Goal: Task Accomplishment & Management: Use online tool/utility

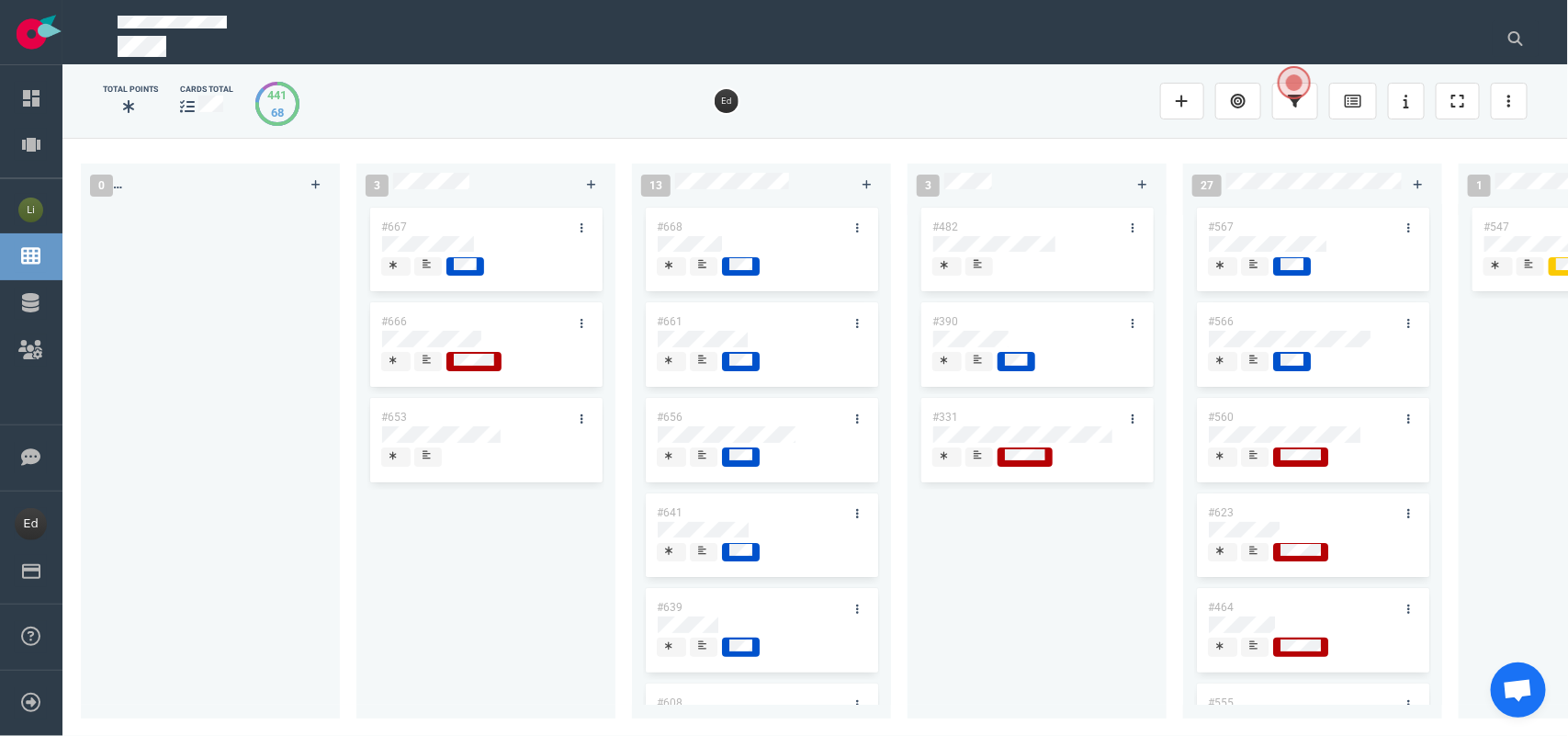
click at [424, 368] on div at bounding box center [428, 368] width 11 height 3
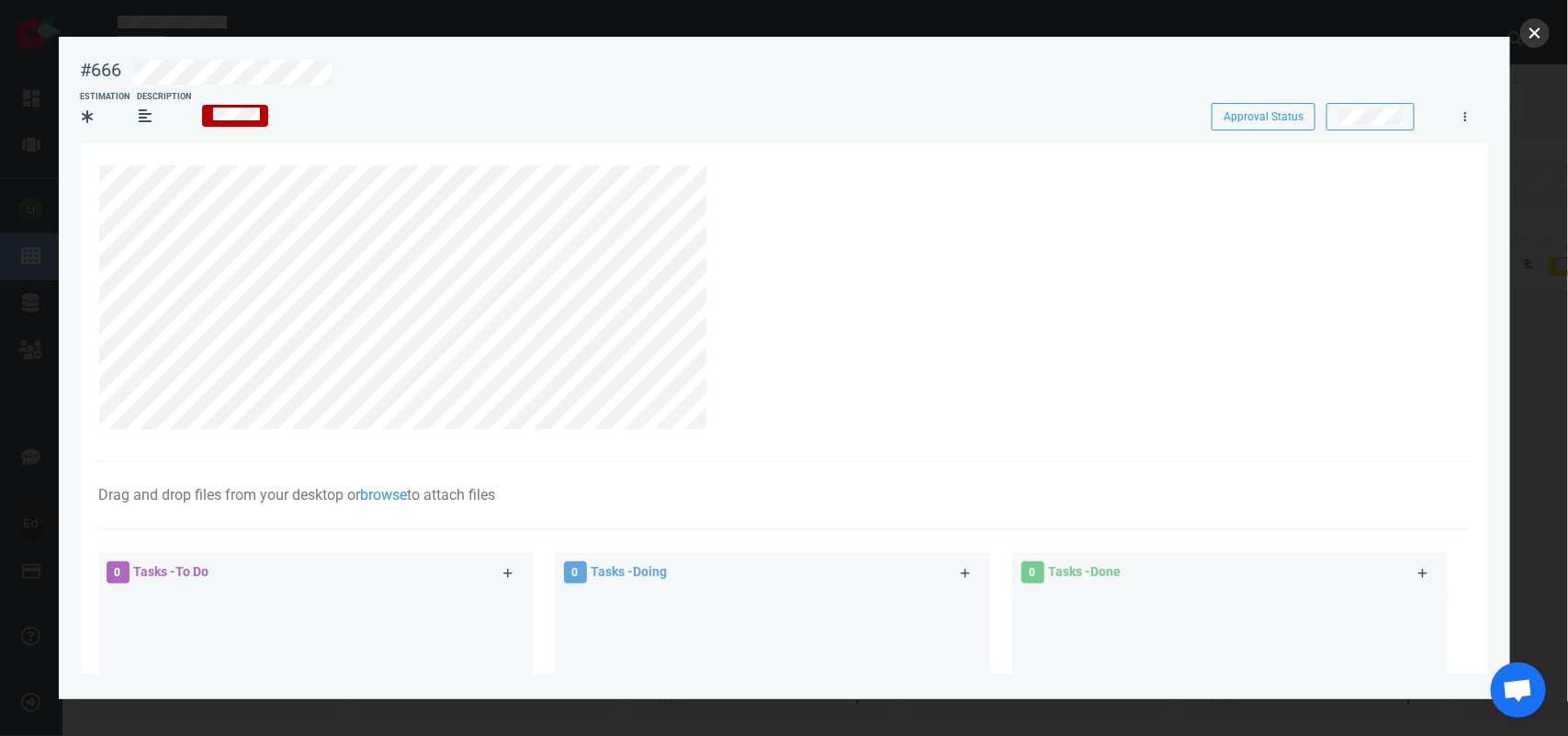
click at [1530, 41] on button "close" at bounding box center [1535, 33] width 29 height 29
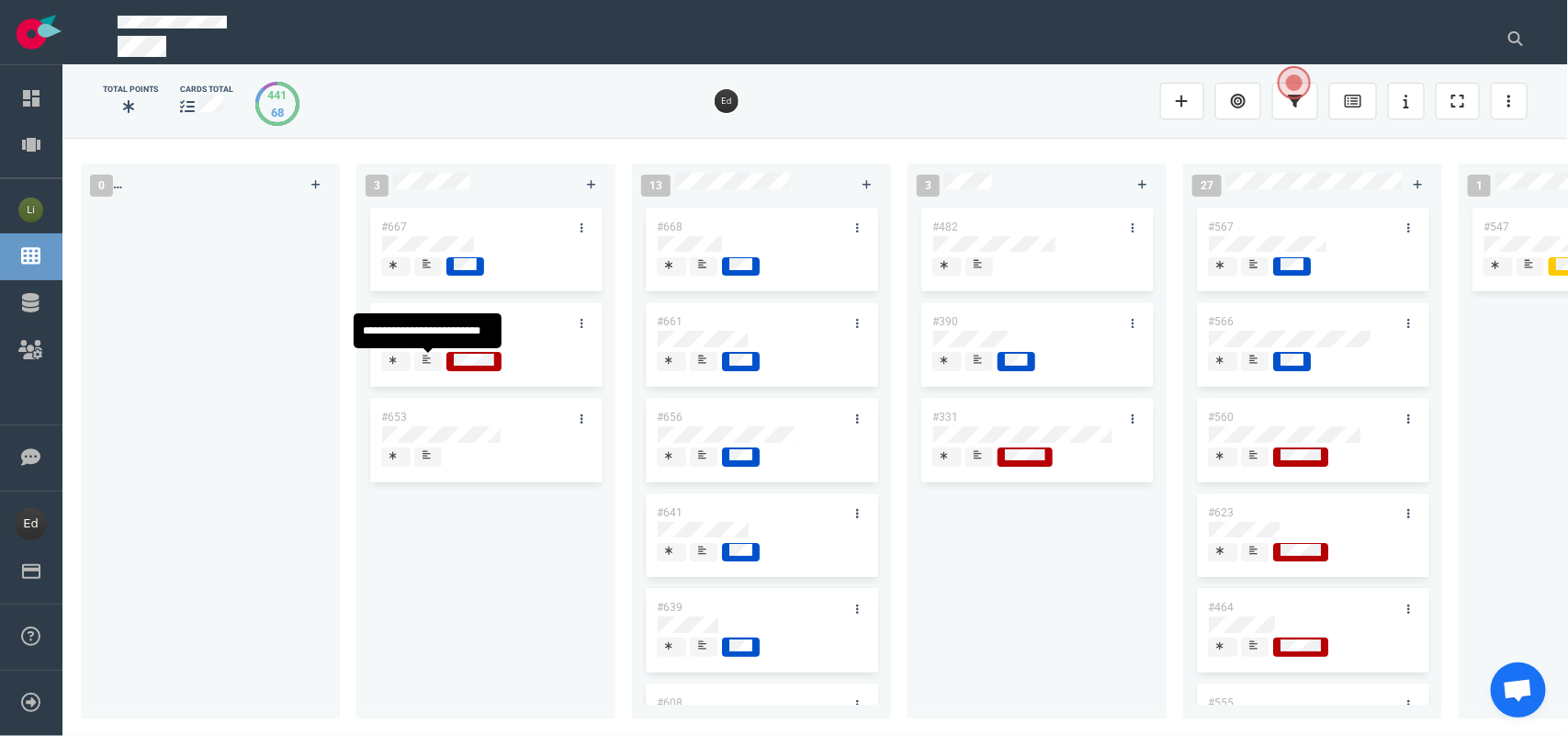
click at [425, 368] on div at bounding box center [428, 368] width 11 height 3
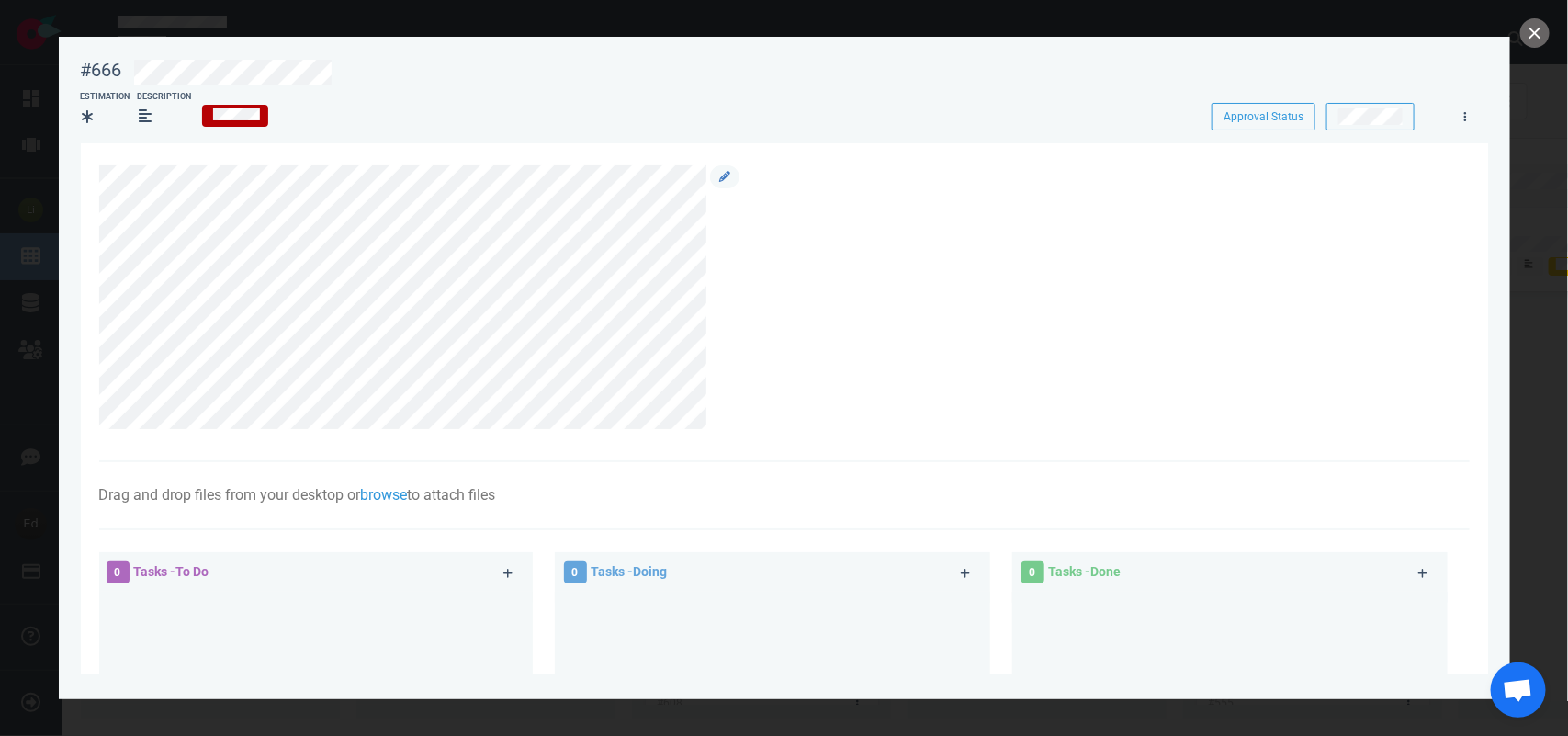
click at [731, 296] on div at bounding box center [723, 298] width 33 height 265
click at [733, 184] on link at bounding box center [725, 177] width 29 height 23
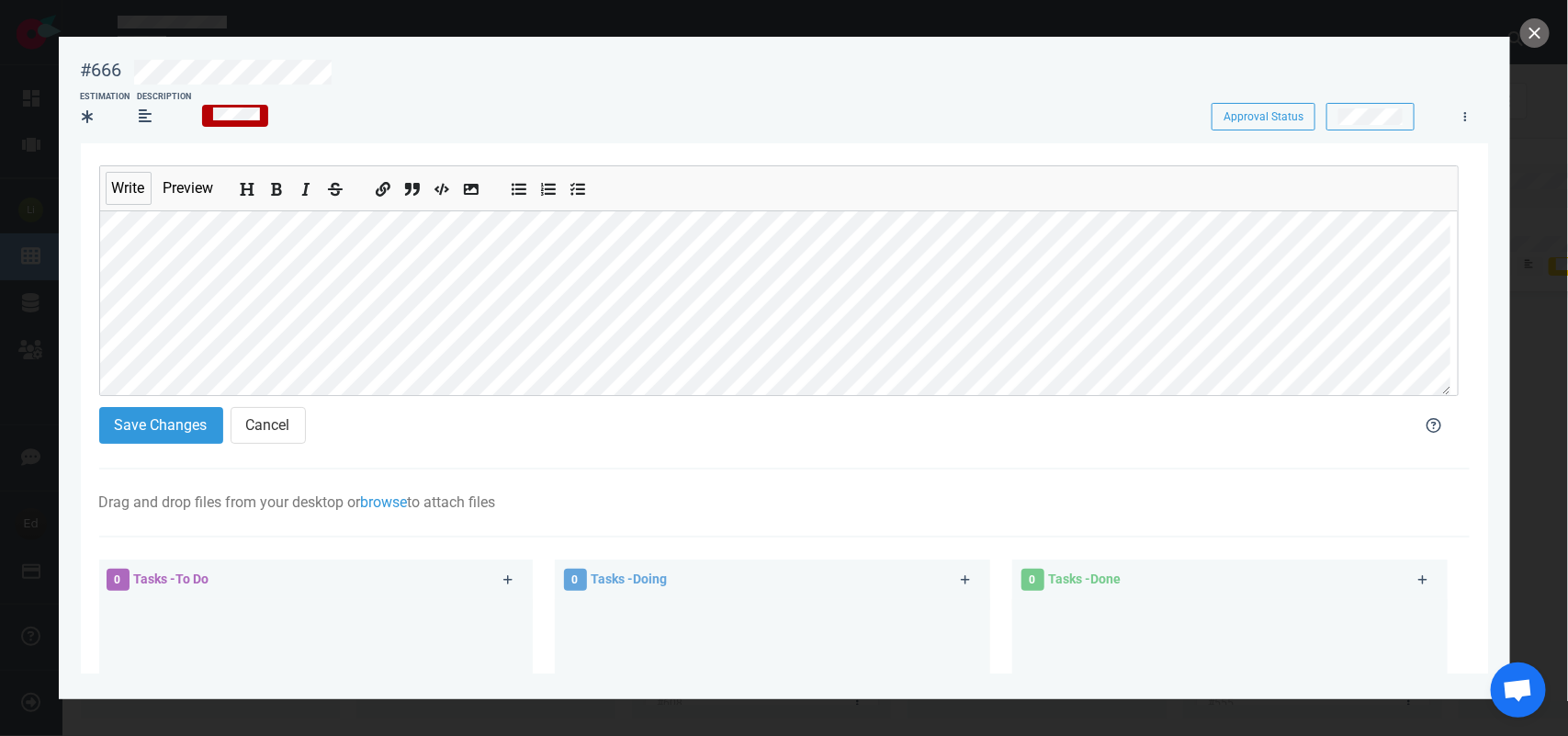
scroll to position [186, 0]
click at [153, 442] on button "Save Changes" at bounding box center [161, 426] width 124 height 37
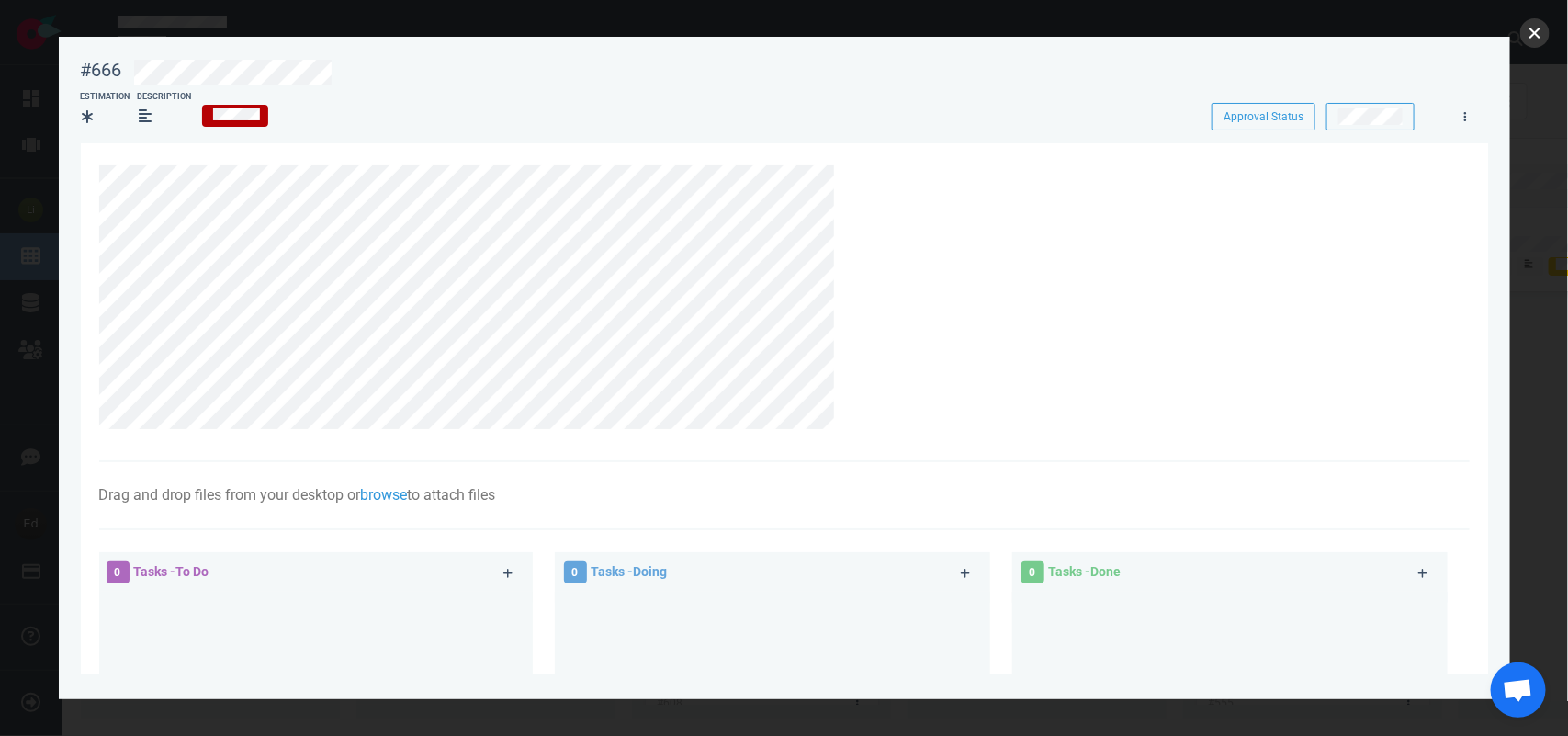
click at [1535, 37] on button "close" at bounding box center [1535, 33] width 29 height 29
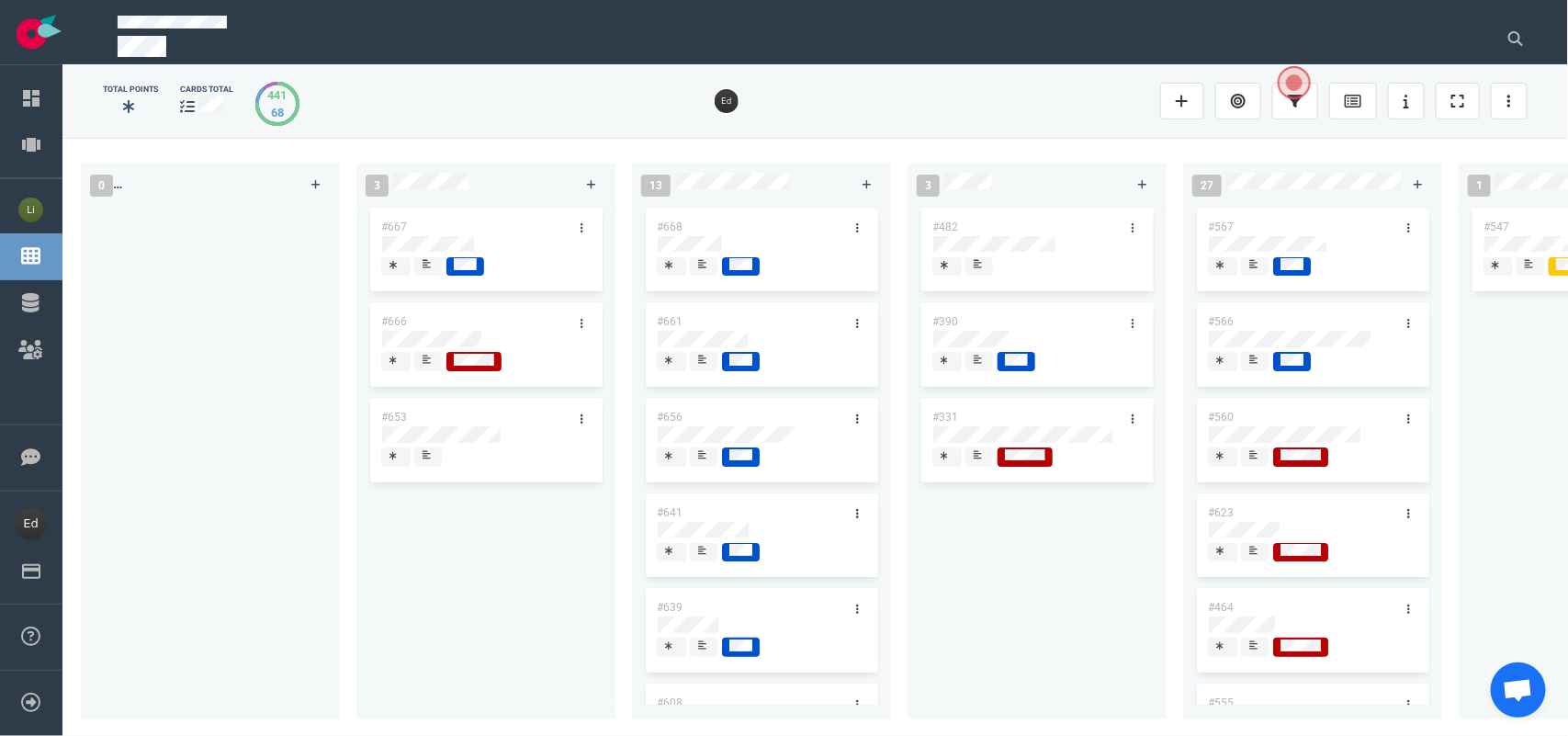
click at [429, 357] on icon at bounding box center [427, 359] width 8 height 9
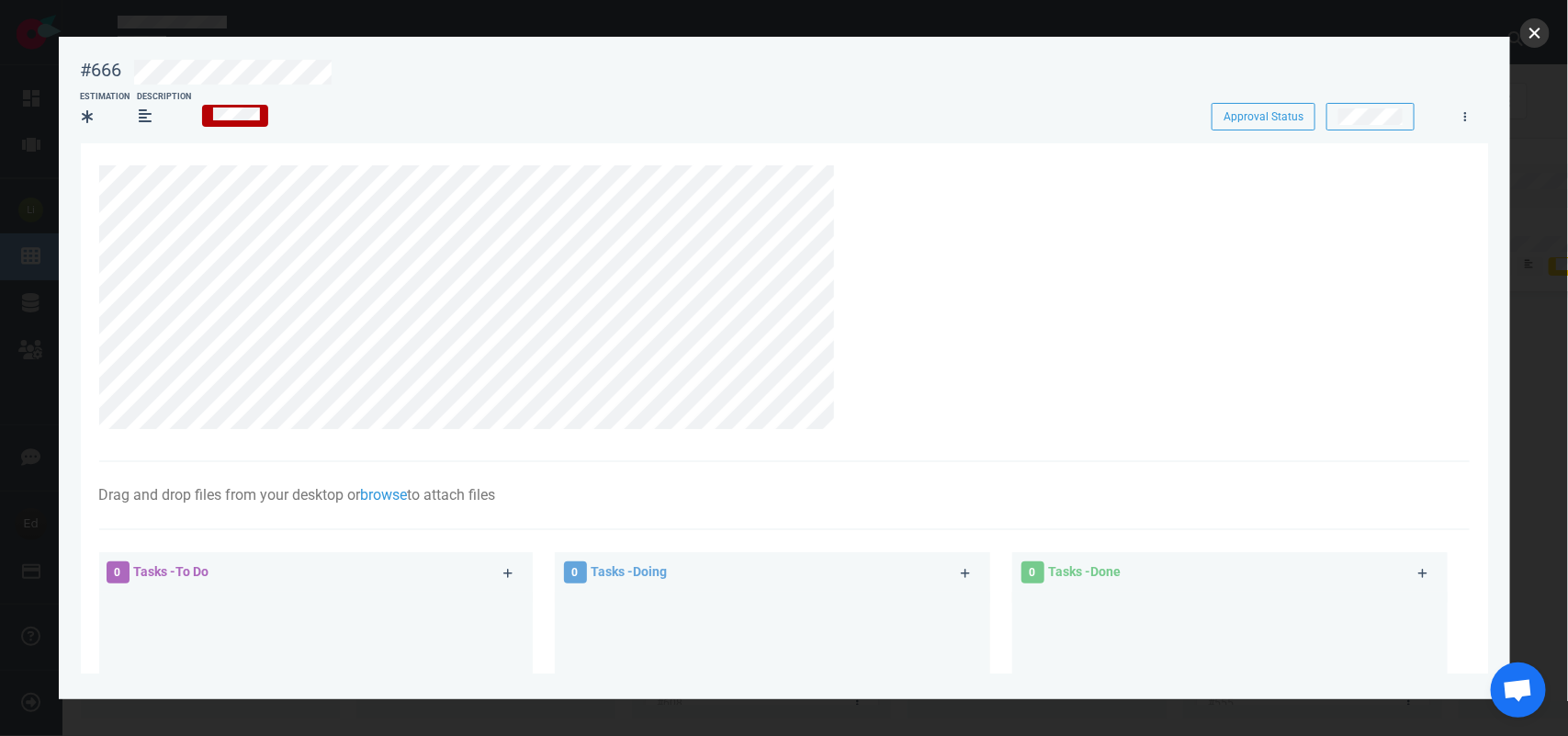
click at [1530, 29] on button "close" at bounding box center [1535, 33] width 29 height 29
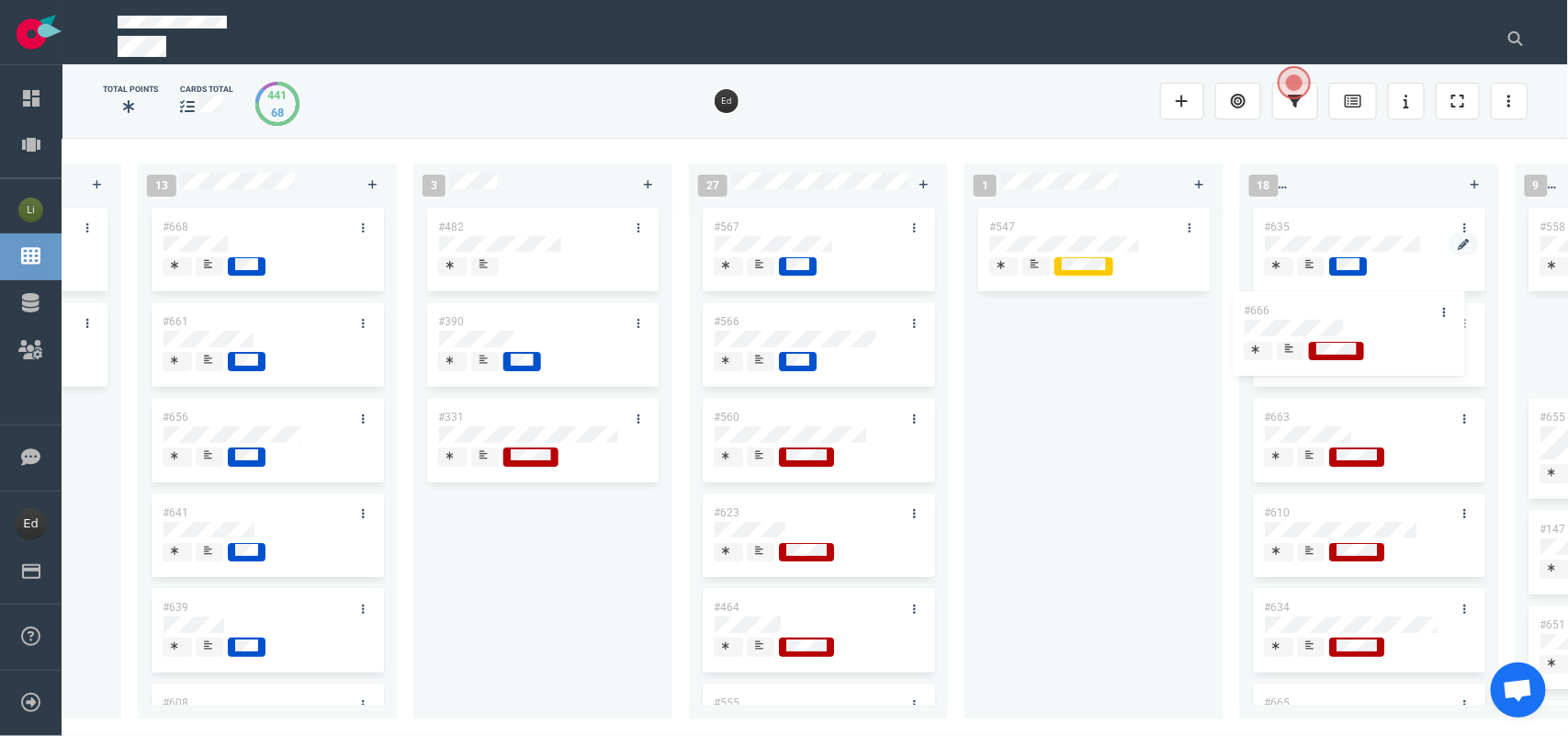
scroll to position [0, 793]
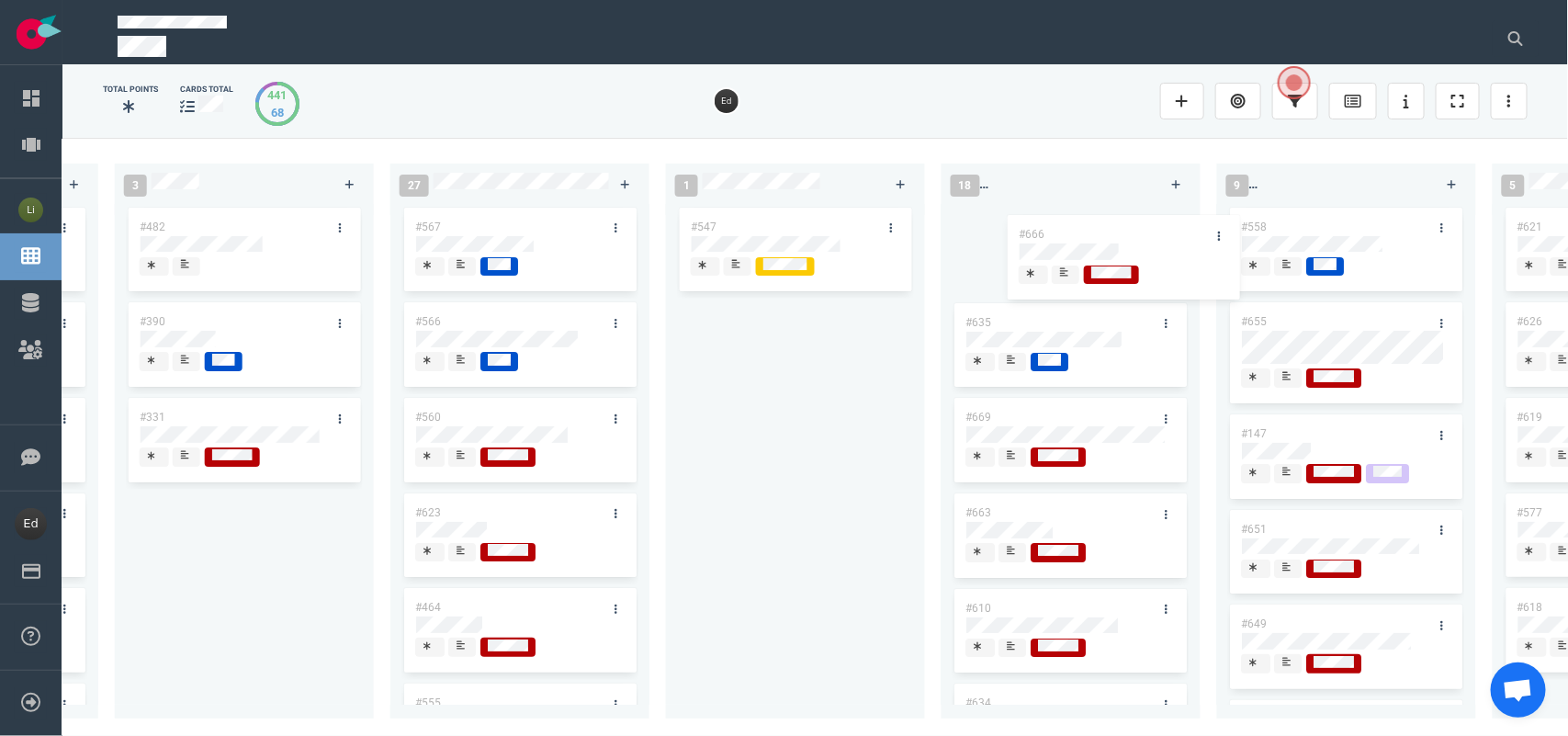
drag, startPoint x: 447, startPoint y: 317, endPoint x: 1073, endPoint y: 230, distance: 632.0
click at [1073, 230] on div "0 3 #667 #666 #653 #666 13 #668 #661 #656 #641 #639 #608 #611 #602 #603 3 #482 …" at bounding box center [815, 436] width 1506 height 598
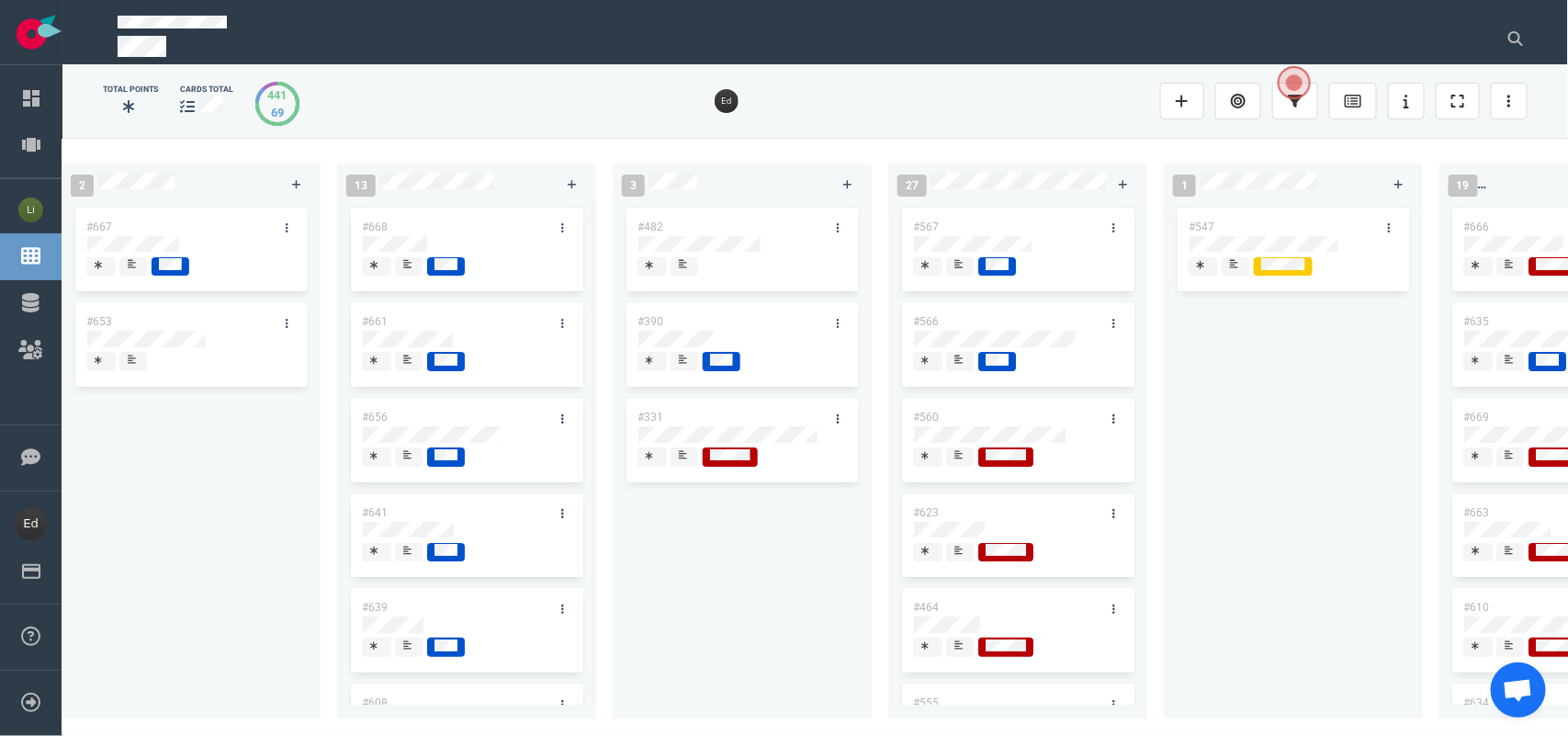
scroll to position [0, 0]
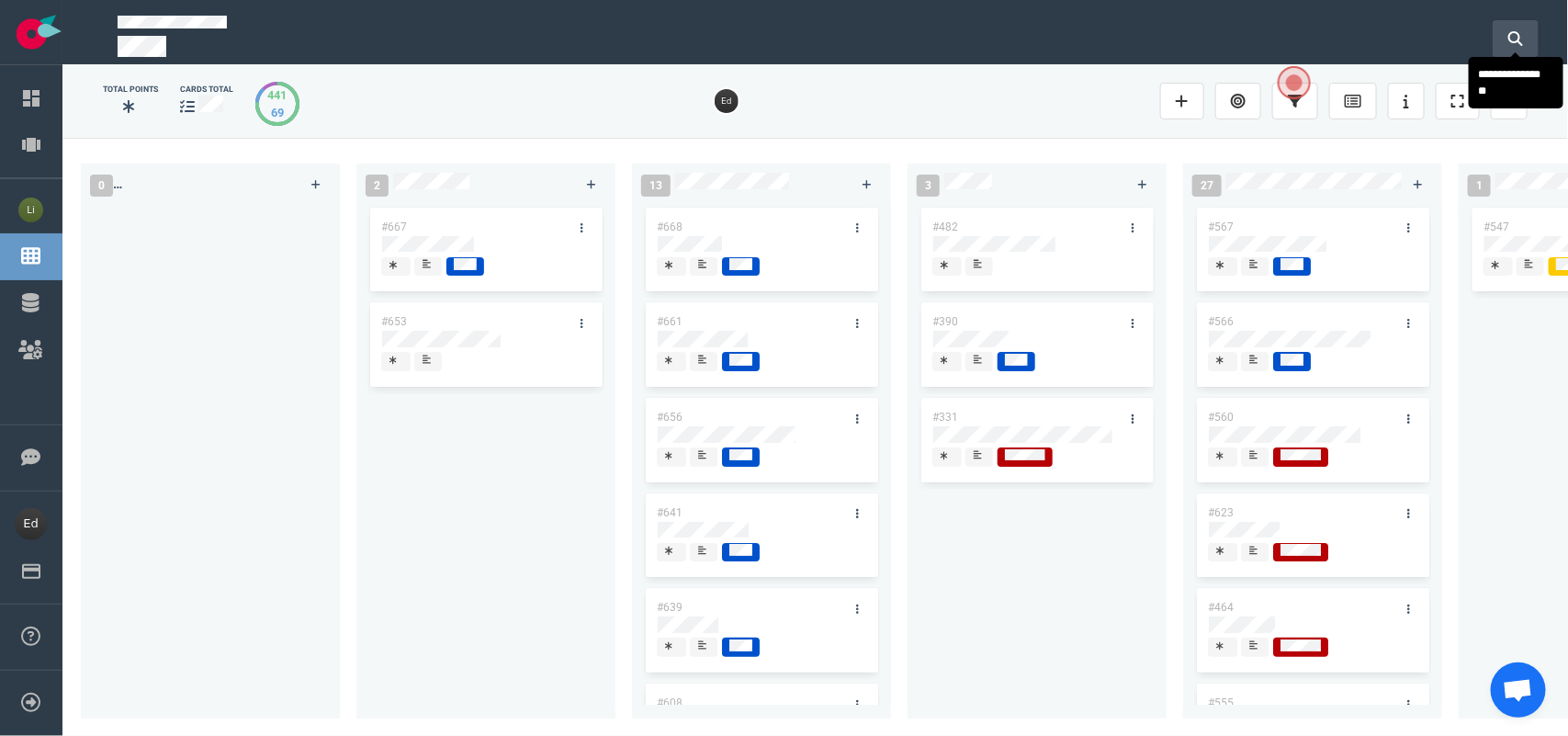
click at [1521, 51] on button at bounding box center [1515, 39] width 46 height 37
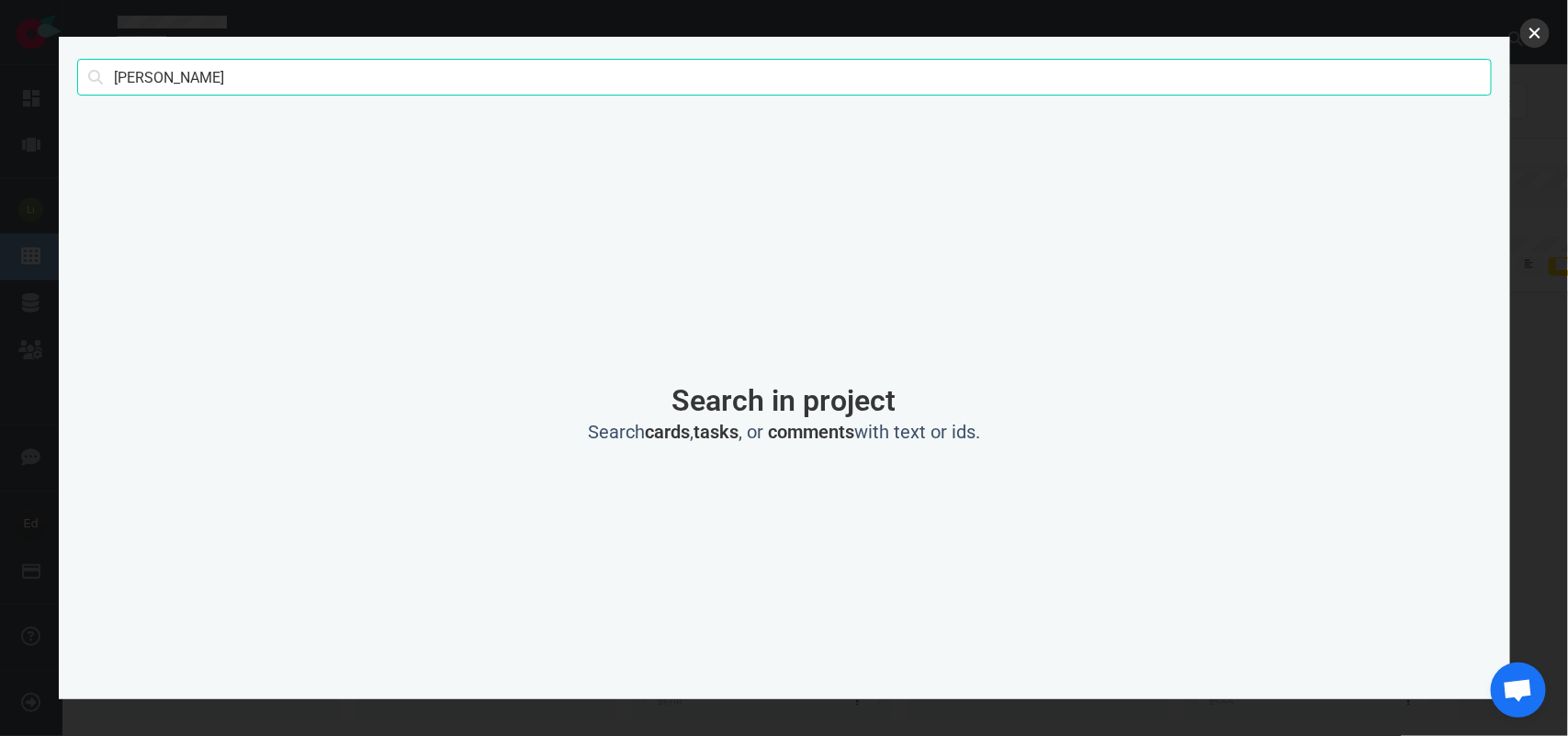
click at [1527, 21] on button "close" at bounding box center [1535, 33] width 29 height 29
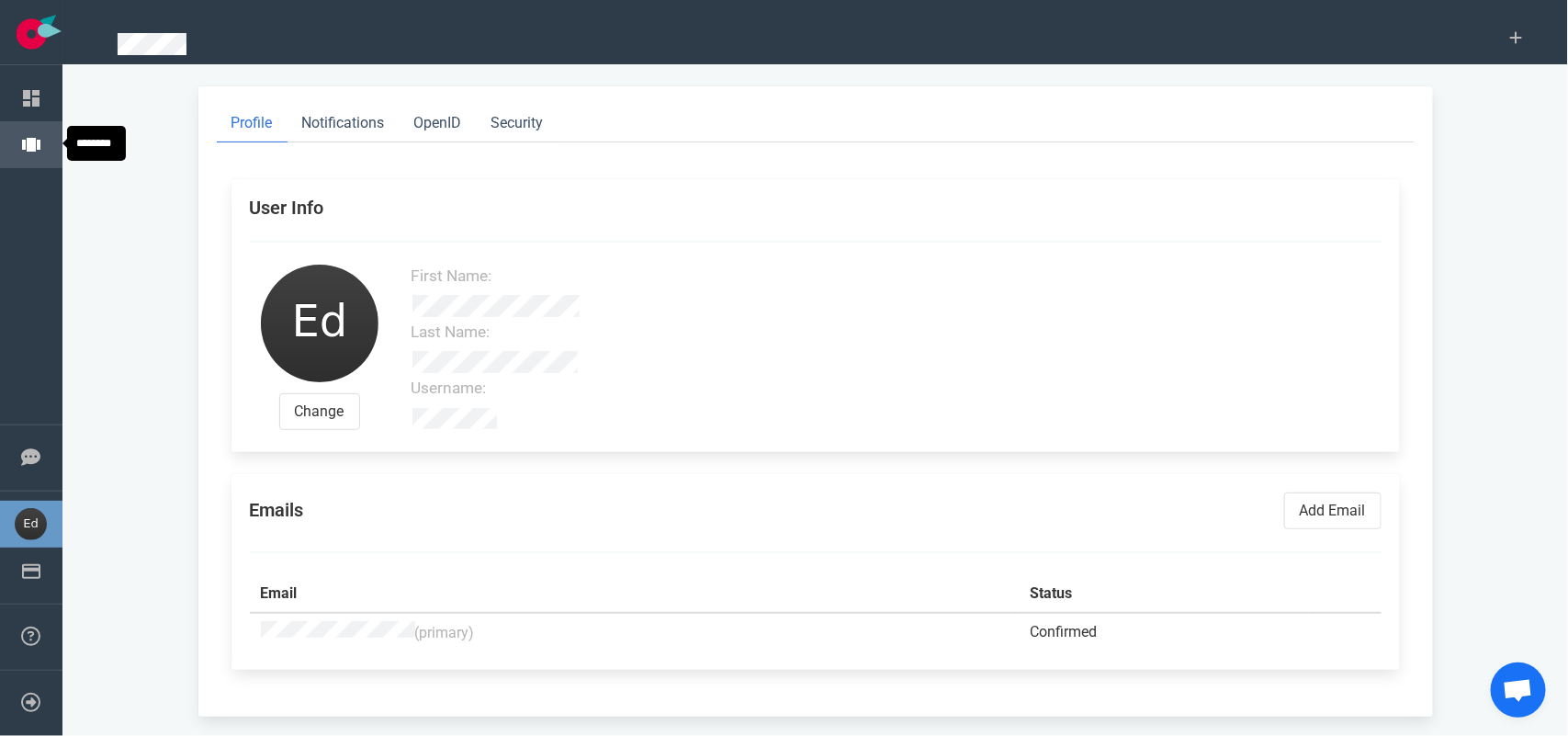
click at [57, 136] on link "Projects" at bounding box center [82, 144] width 52 height 17
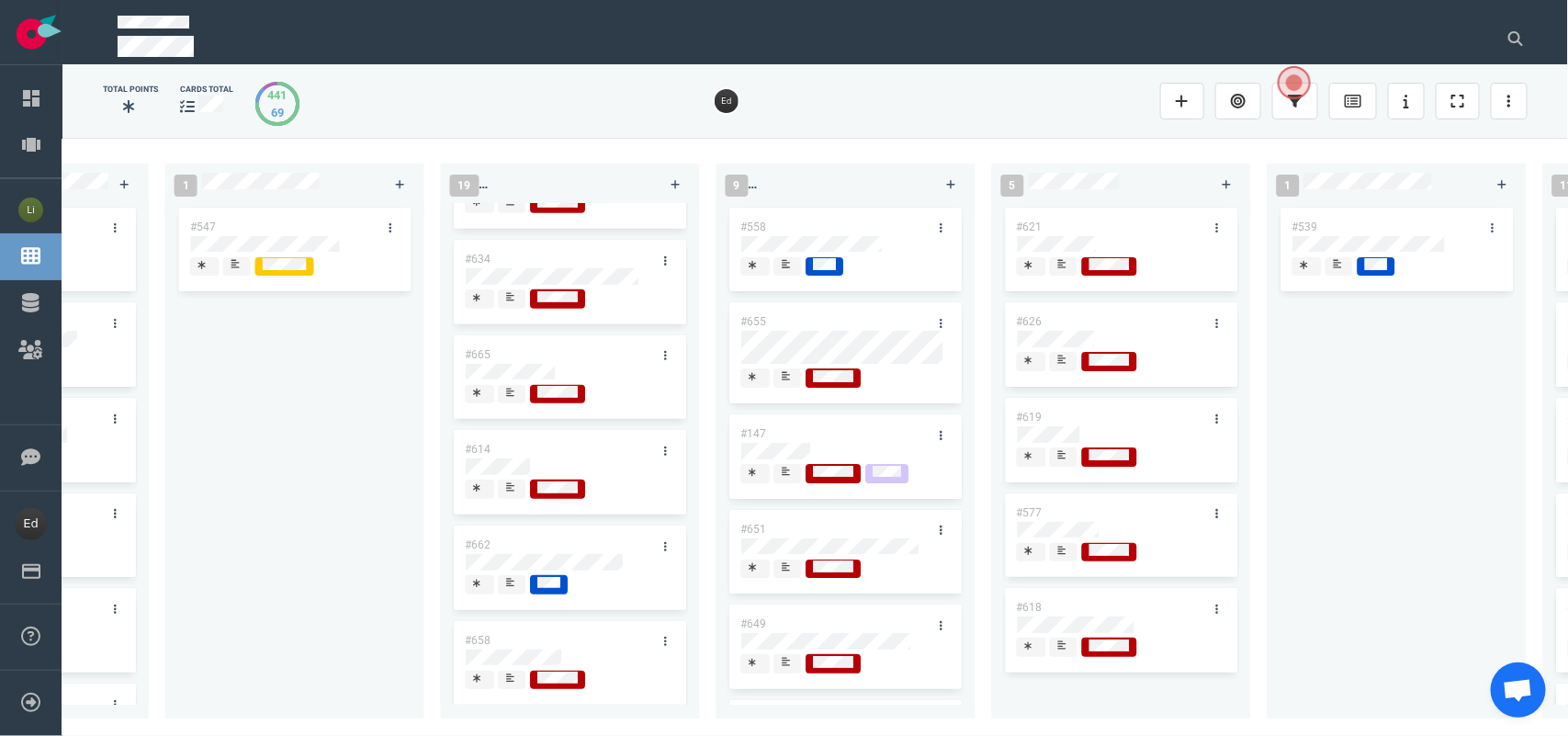
scroll to position [459, 0]
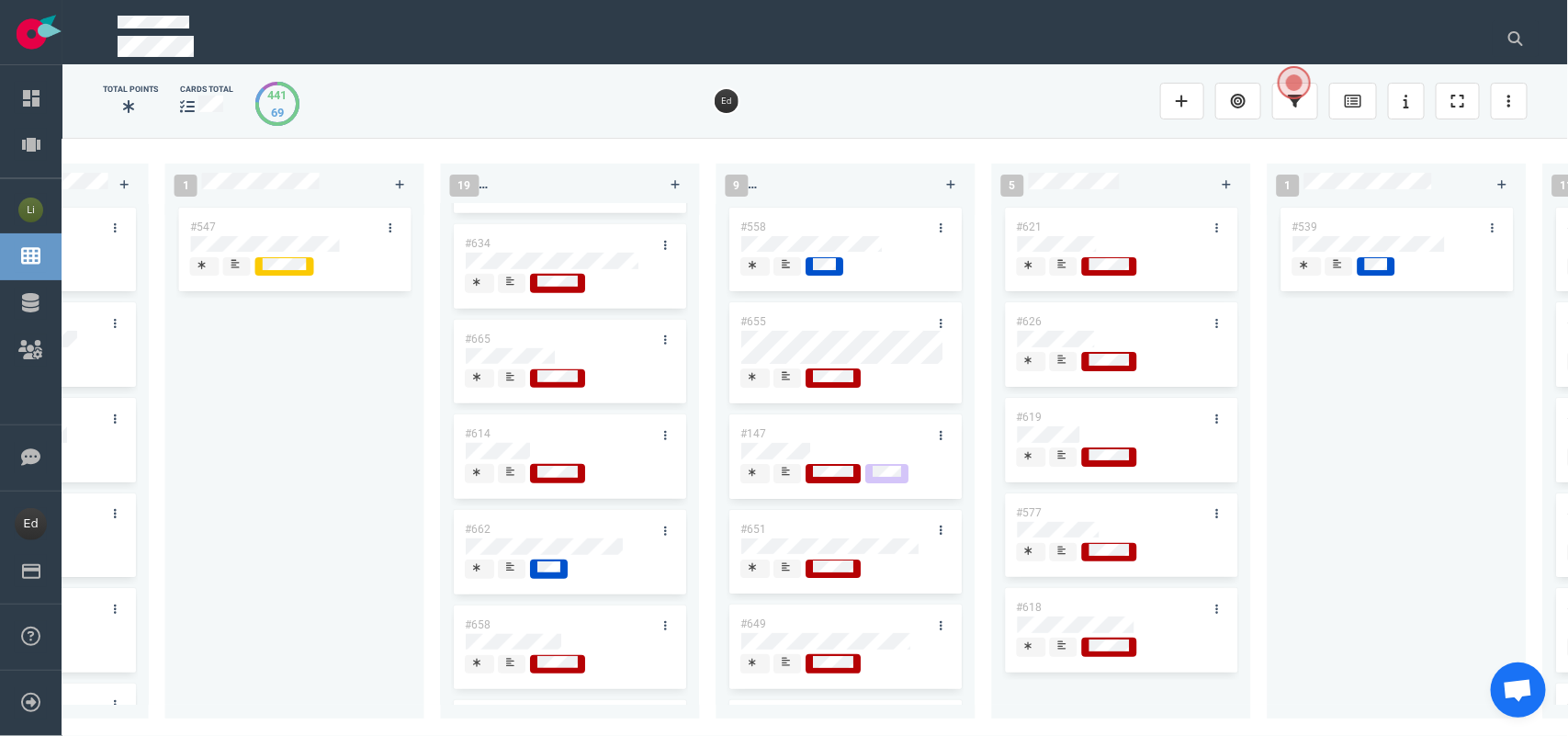
click at [512, 570] on icon at bounding box center [511, 566] width 8 height 9
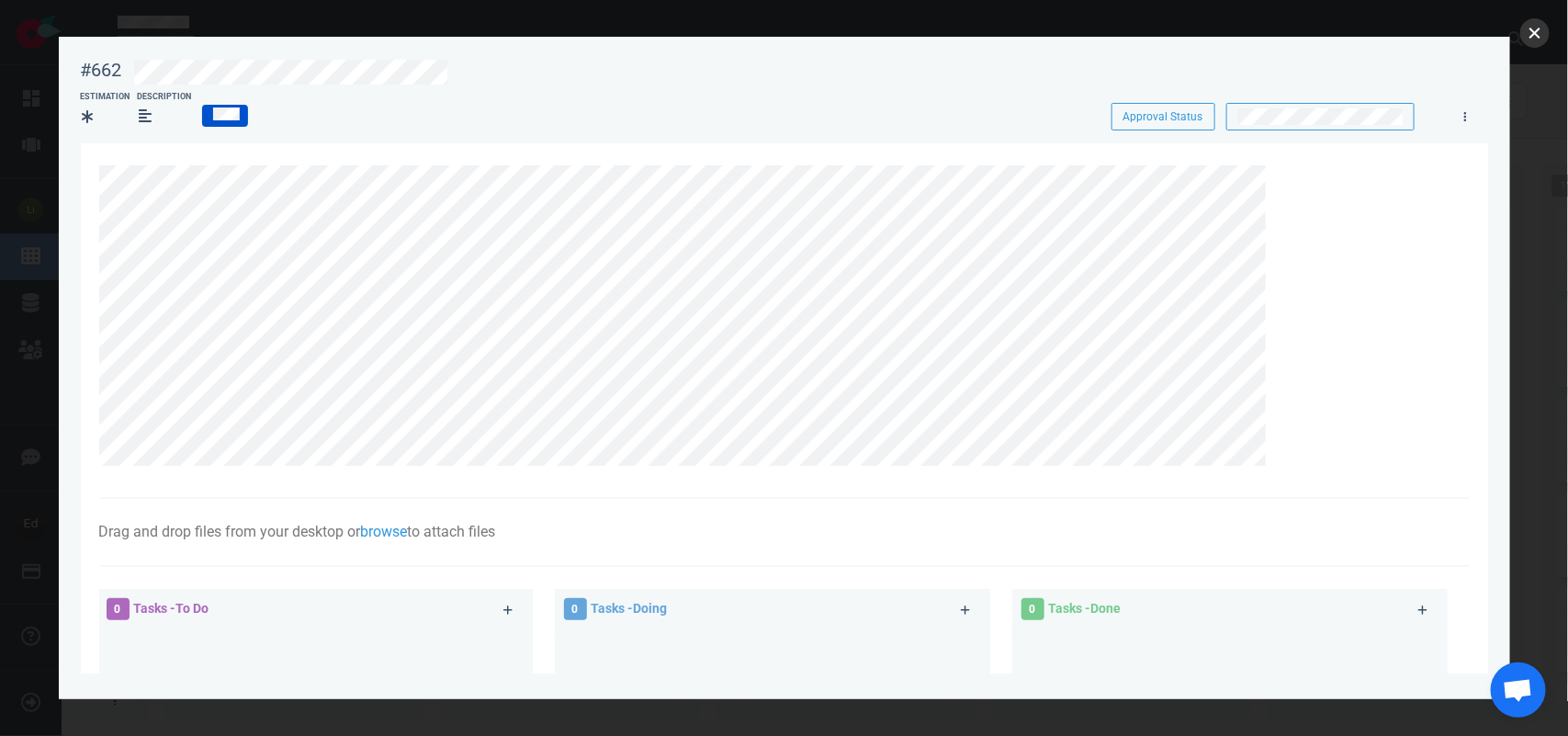
click at [1532, 37] on button "close" at bounding box center [1535, 33] width 29 height 29
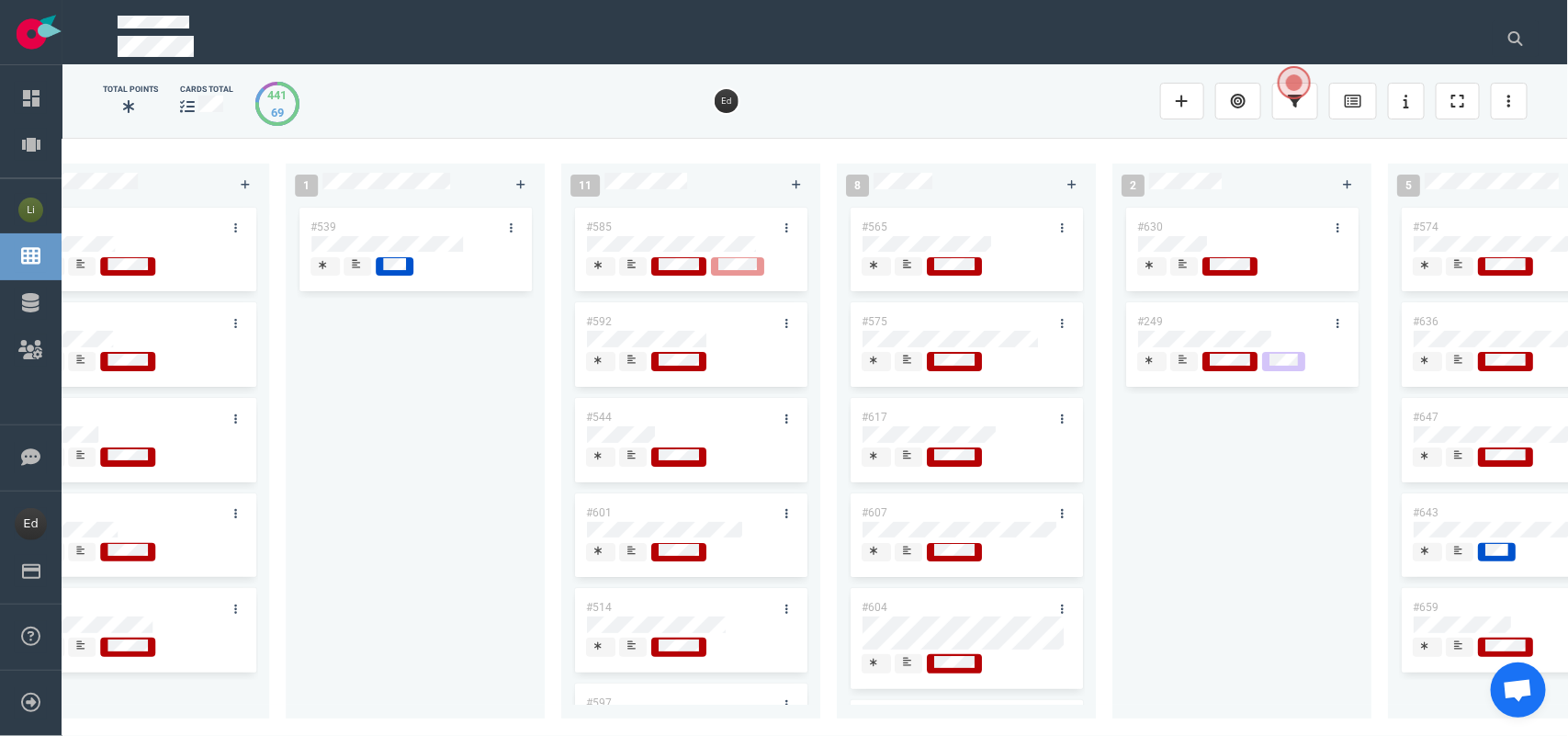
scroll to position [0, 2313]
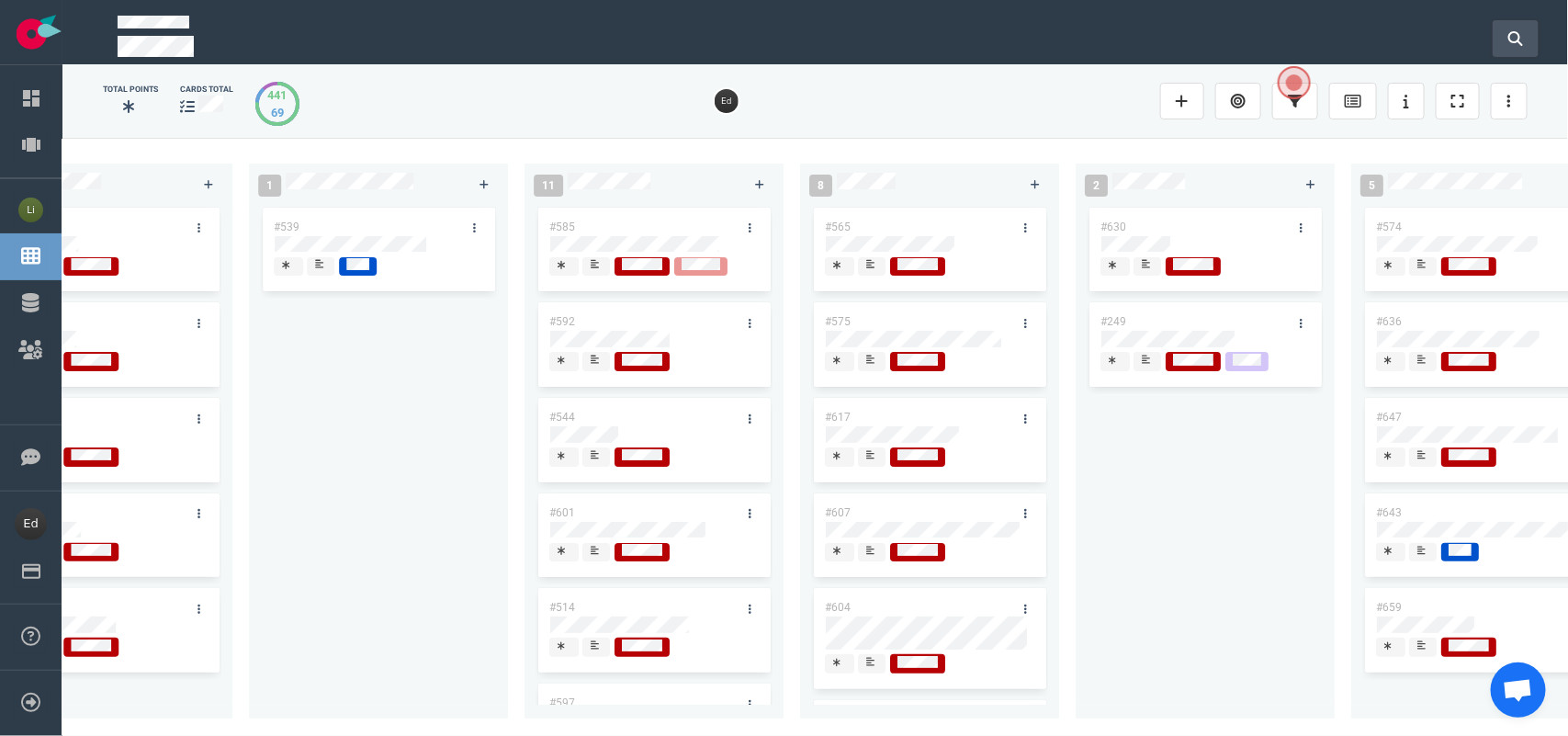
click at [1511, 46] on button at bounding box center [1515, 39] width 46 height 37
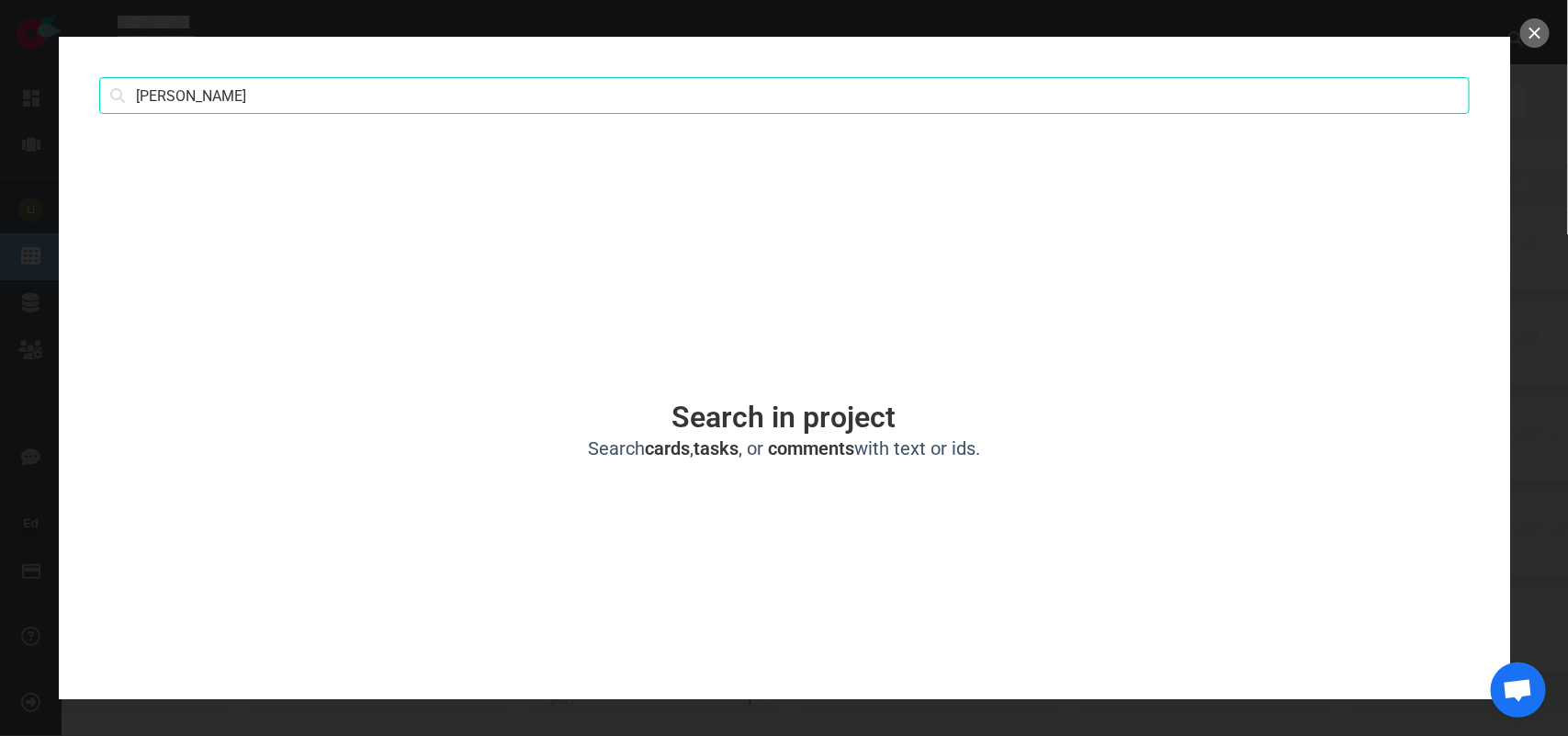
click button "Search" at bounding box center [0, 0] width 0 height 0
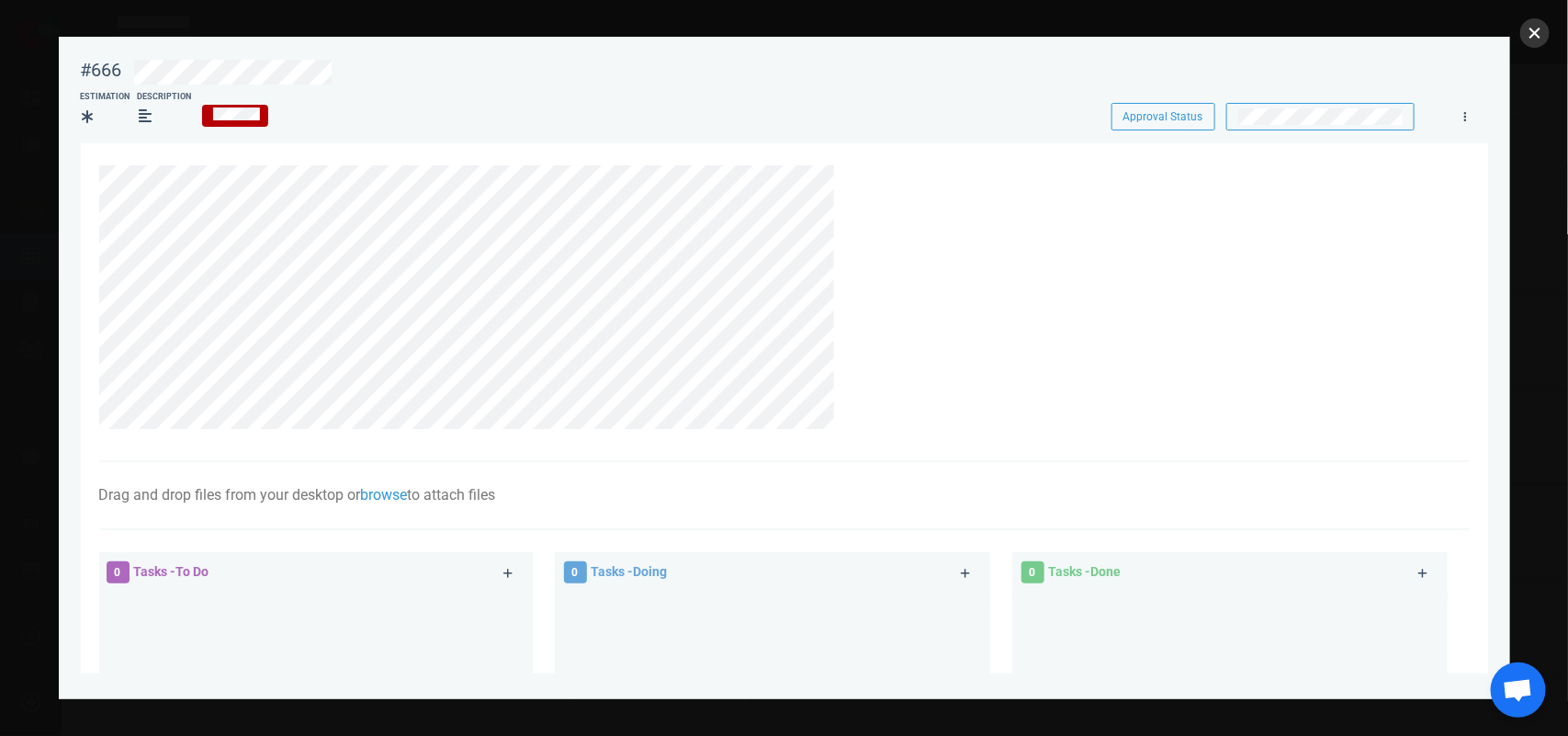
click at [1535, 38] on button "close" at bounding box center [1535, 33] width 29 height 29
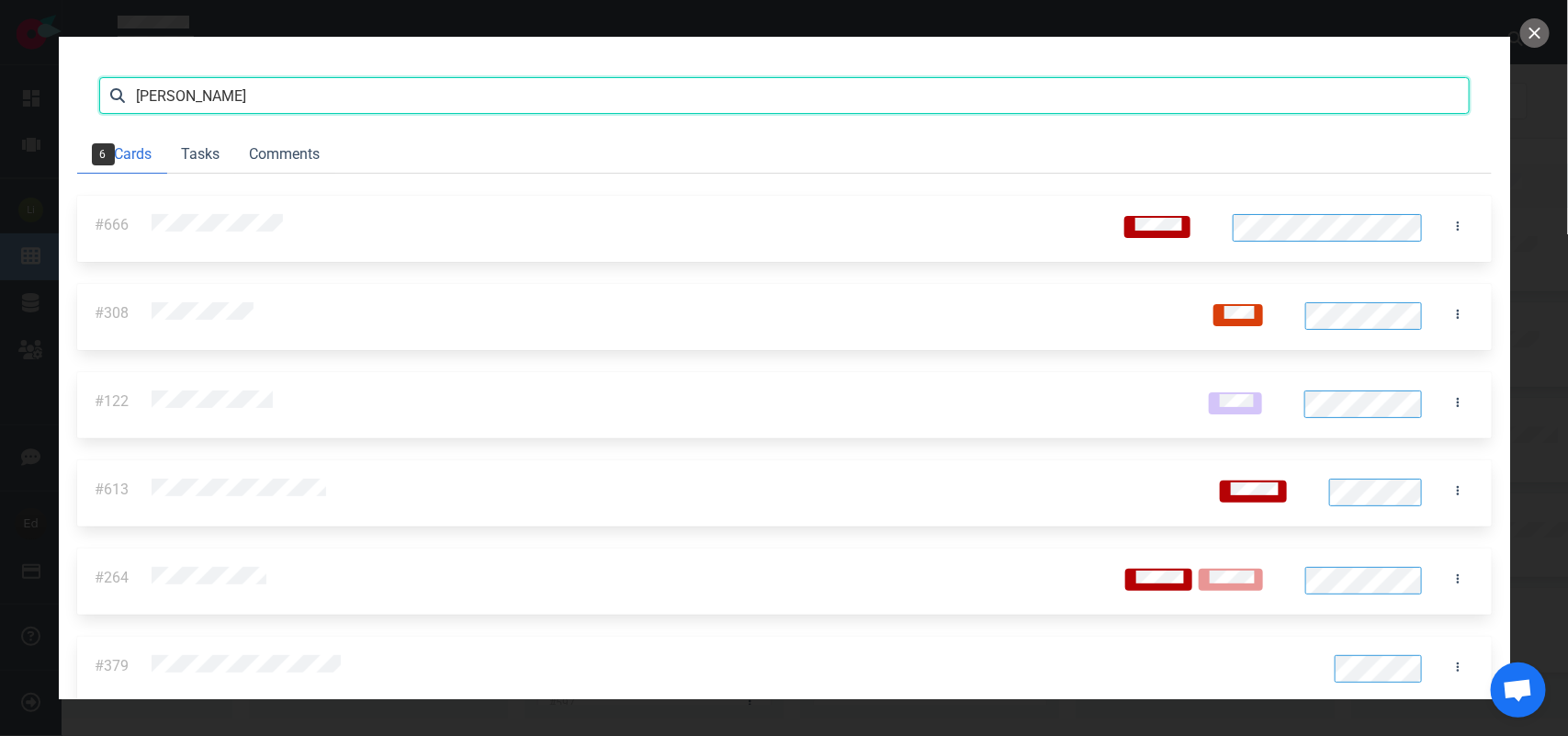
click at [148, 77] on input "[PERSON_NAME]" at bounding box center [784, 96] width 1371 height 37
type input "fiorenzo"
click button "Search" at bounding box center [0, 0] width 0 height 0
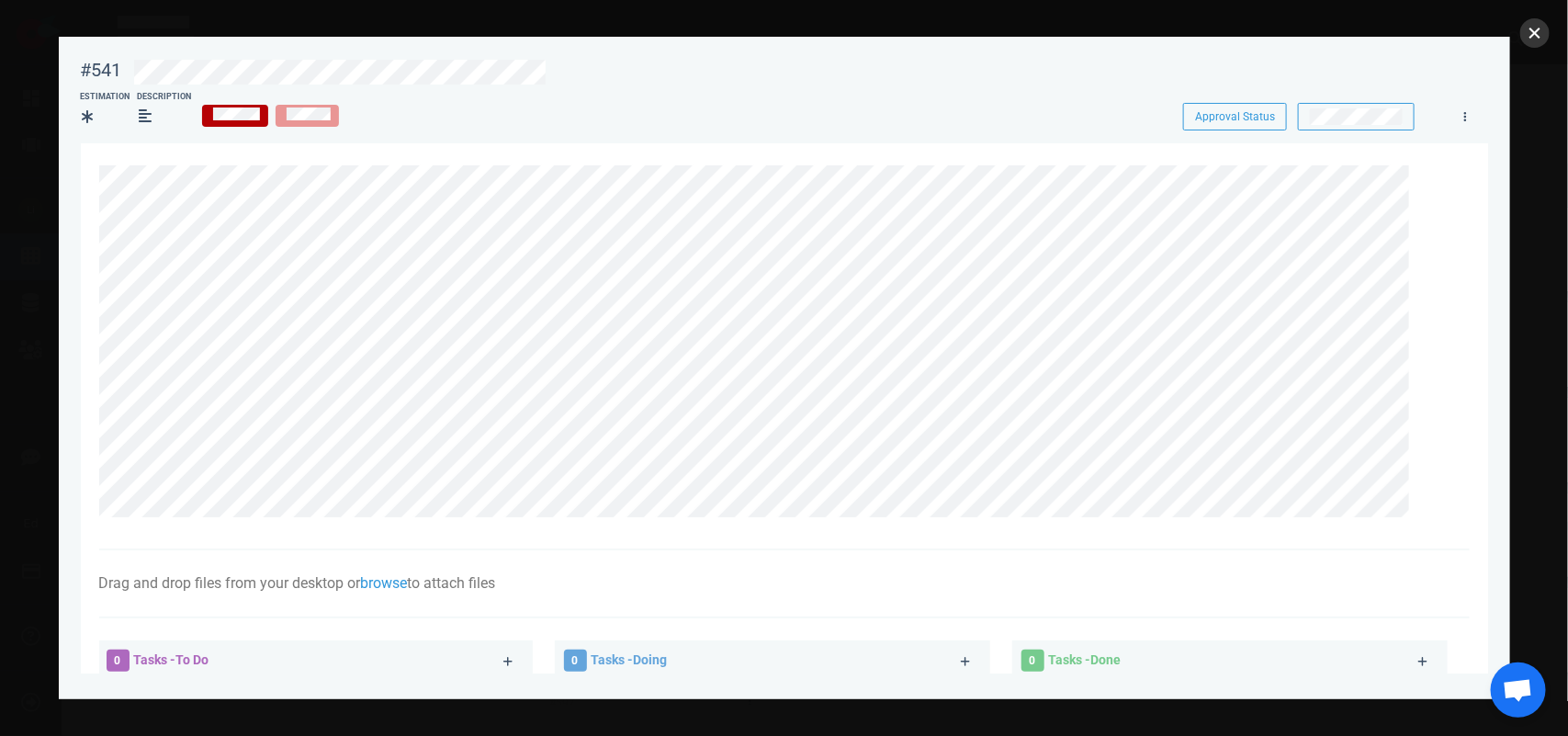
click at [1536, 42] on button "close" at bounding box center [1535, 33] width 29 height 29
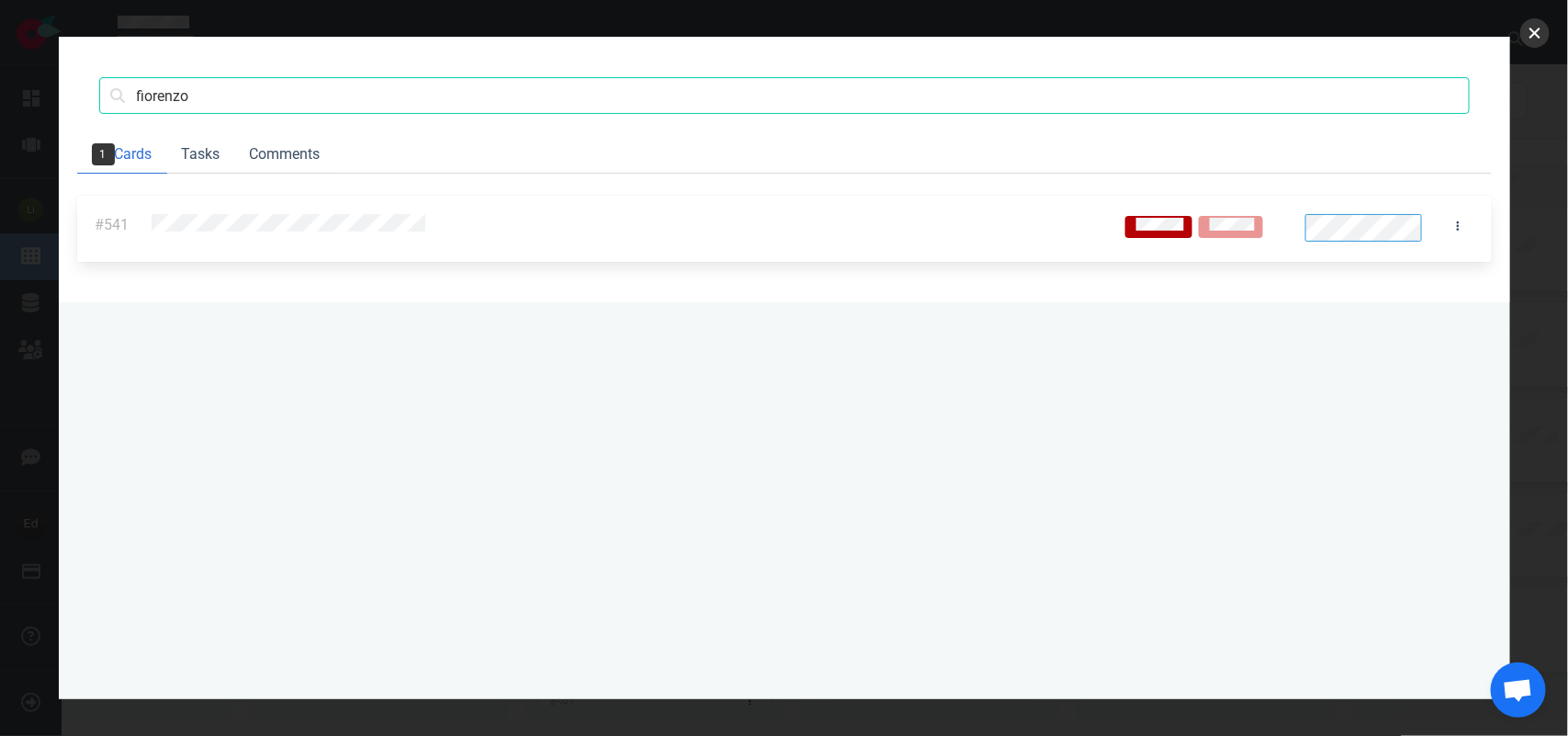
click at [1530, 40] on button "close" at bounding box center [1535, 33] width 29 height 29
